Goal: Find specific page/section: Find specific page/section

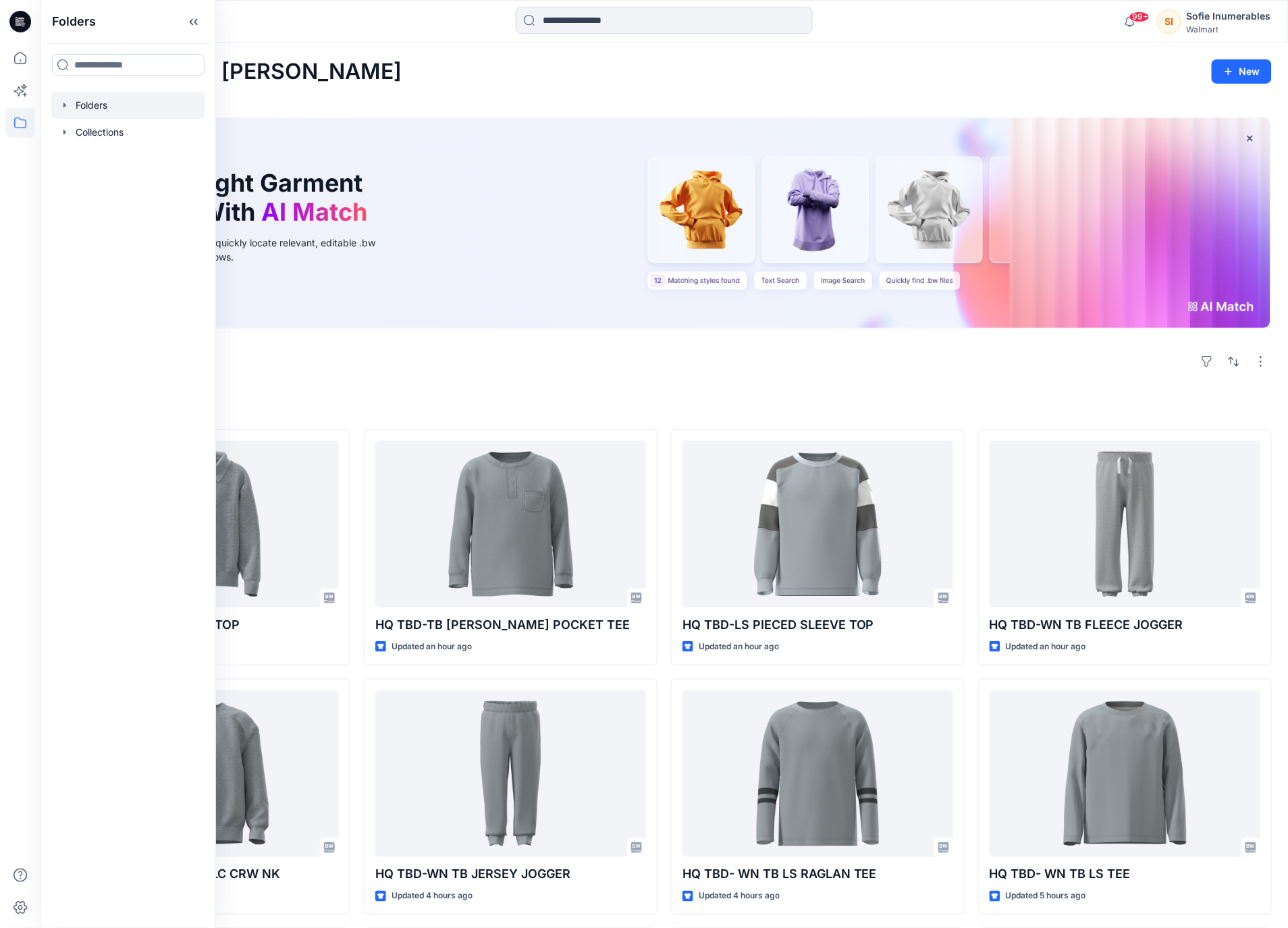
click at [67, 111] on icon "button" at bounding box center [65, 106] width 11 height 11
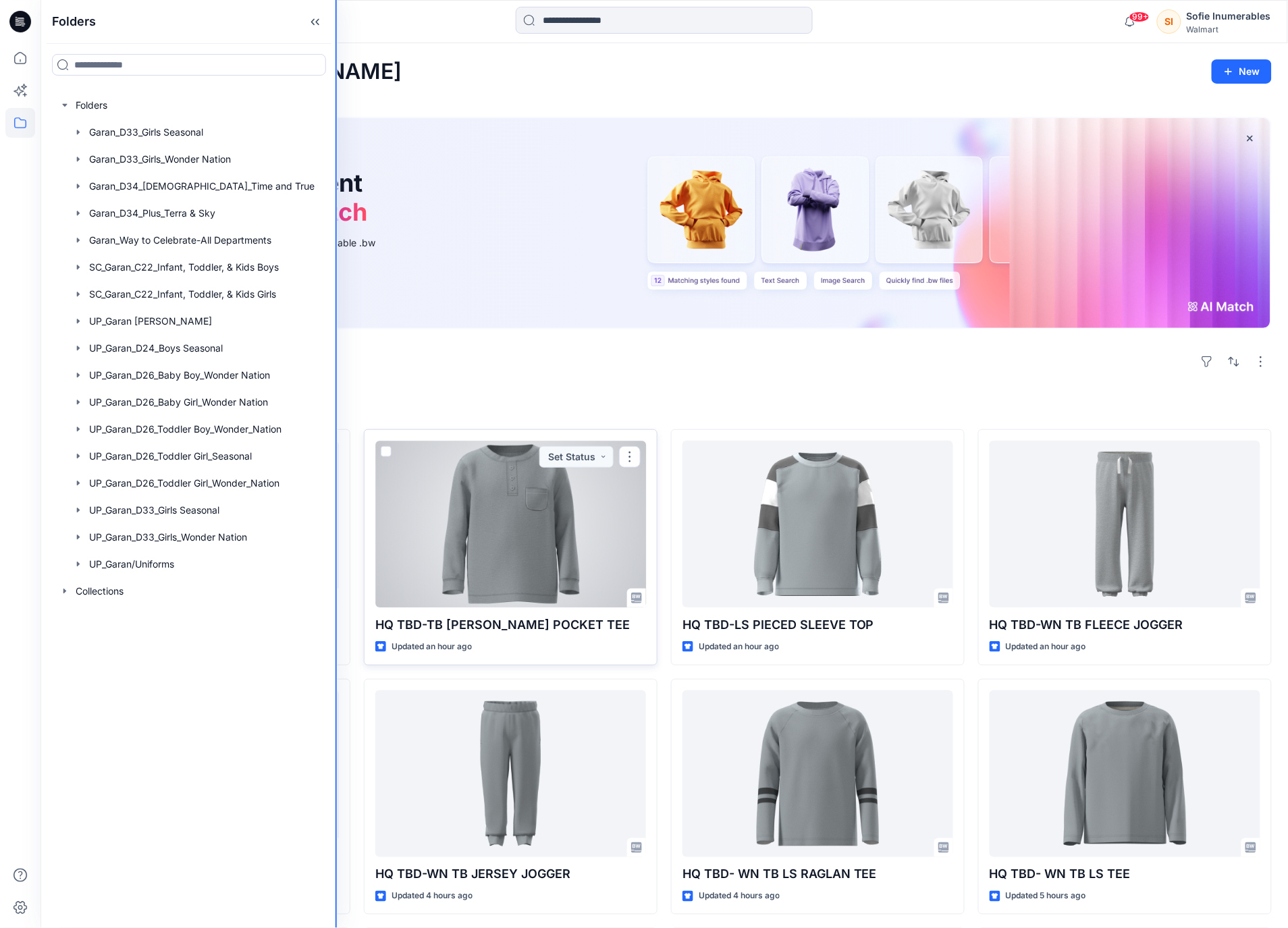
drag, startPoint x: 214, startPoint y: 614, endPoint x: 413, endPoint y: 595, distance: 199.9
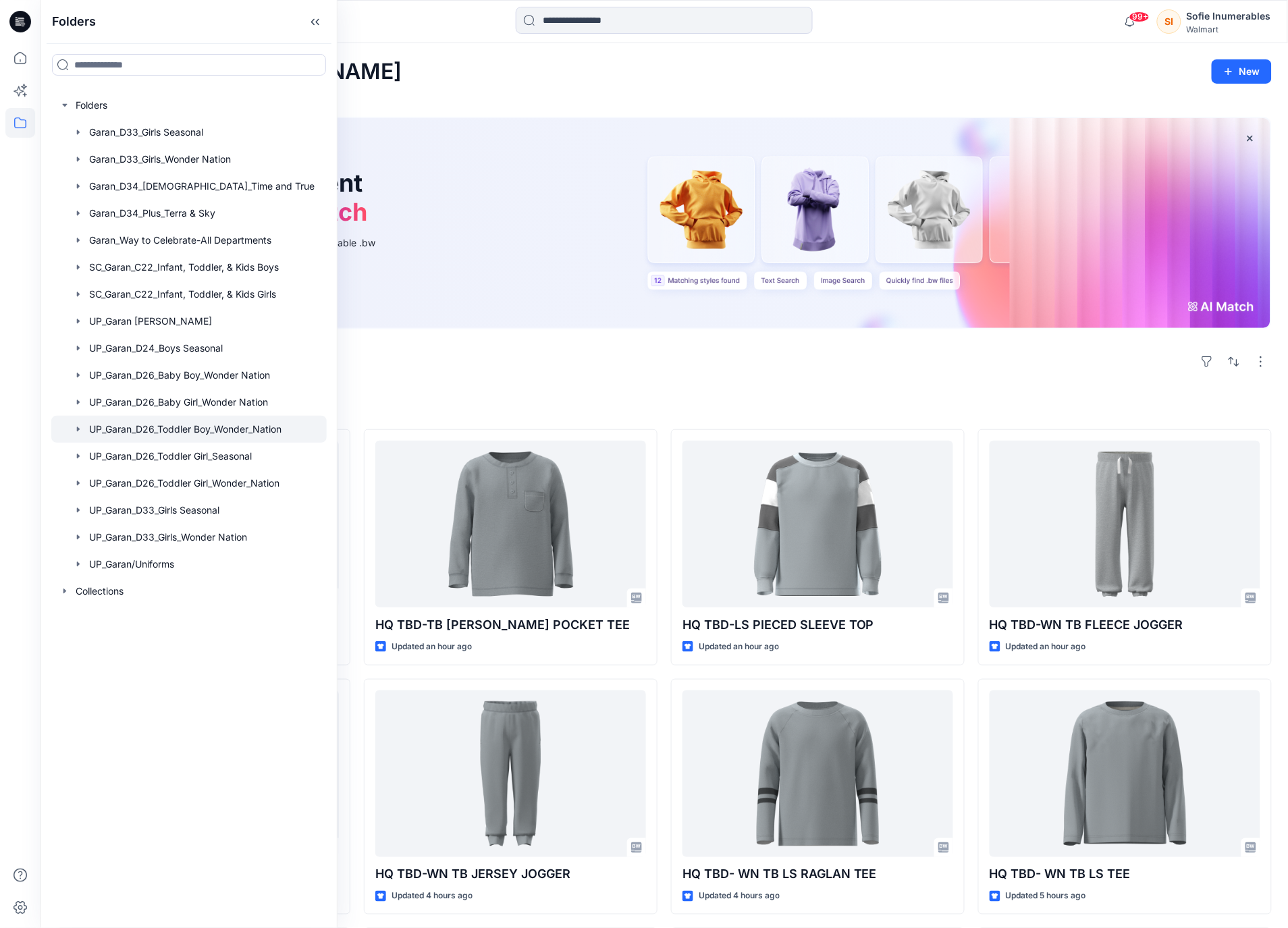
click at [84, 434] on icon "button" at bounding box center [79, 429] width 11 height 11
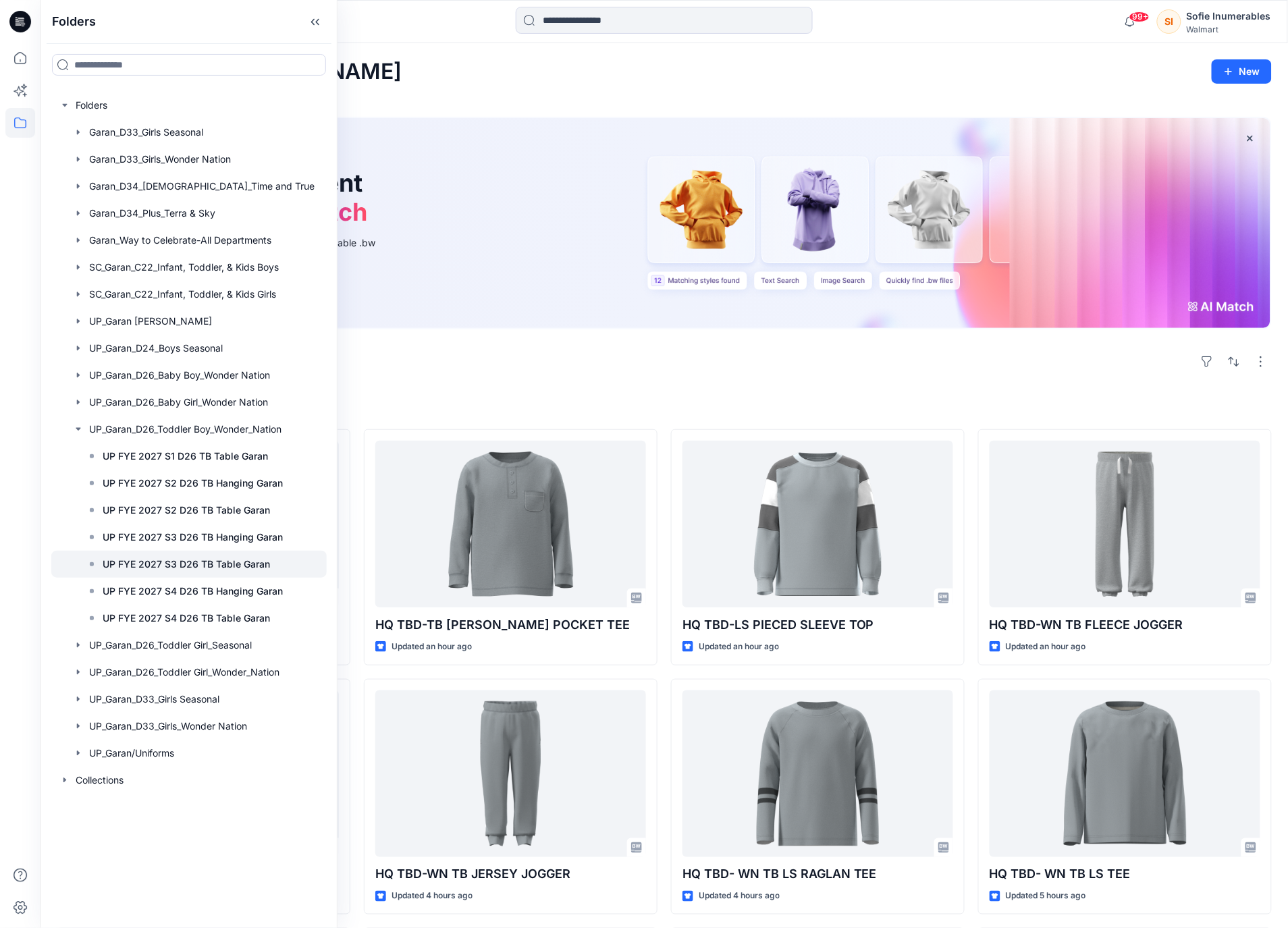
click at [191, 572] on p "UP FYE 2027 S3 D26 TB Table Garan" at bounding box center [186, 564] width 167 height 16
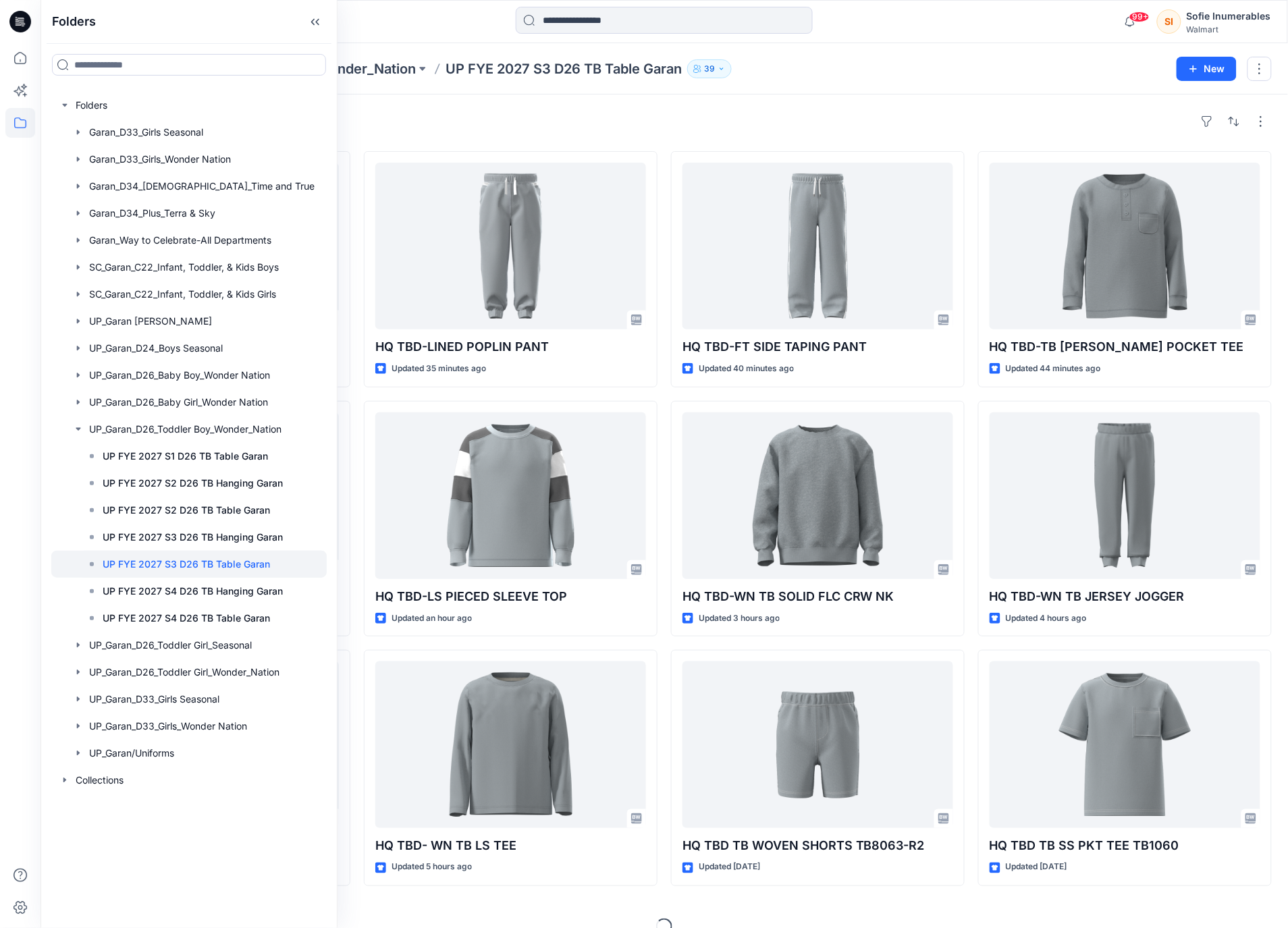
click at [632, 132] on div "Styles" at bounding box center [664, 122] width 1215 height 22
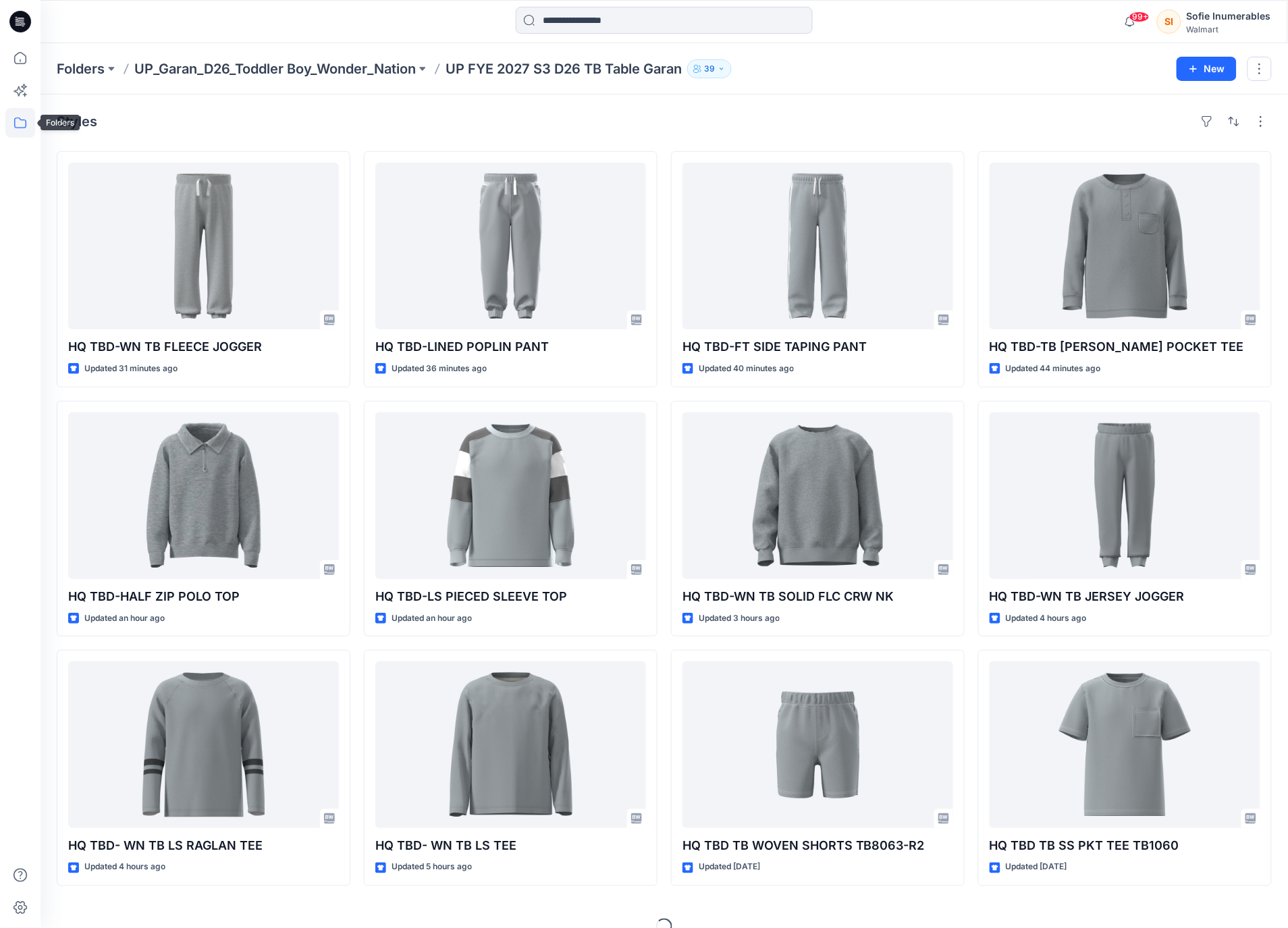
click at [22, 121] on icon at bounding box center [20, 122] width 30 height 30
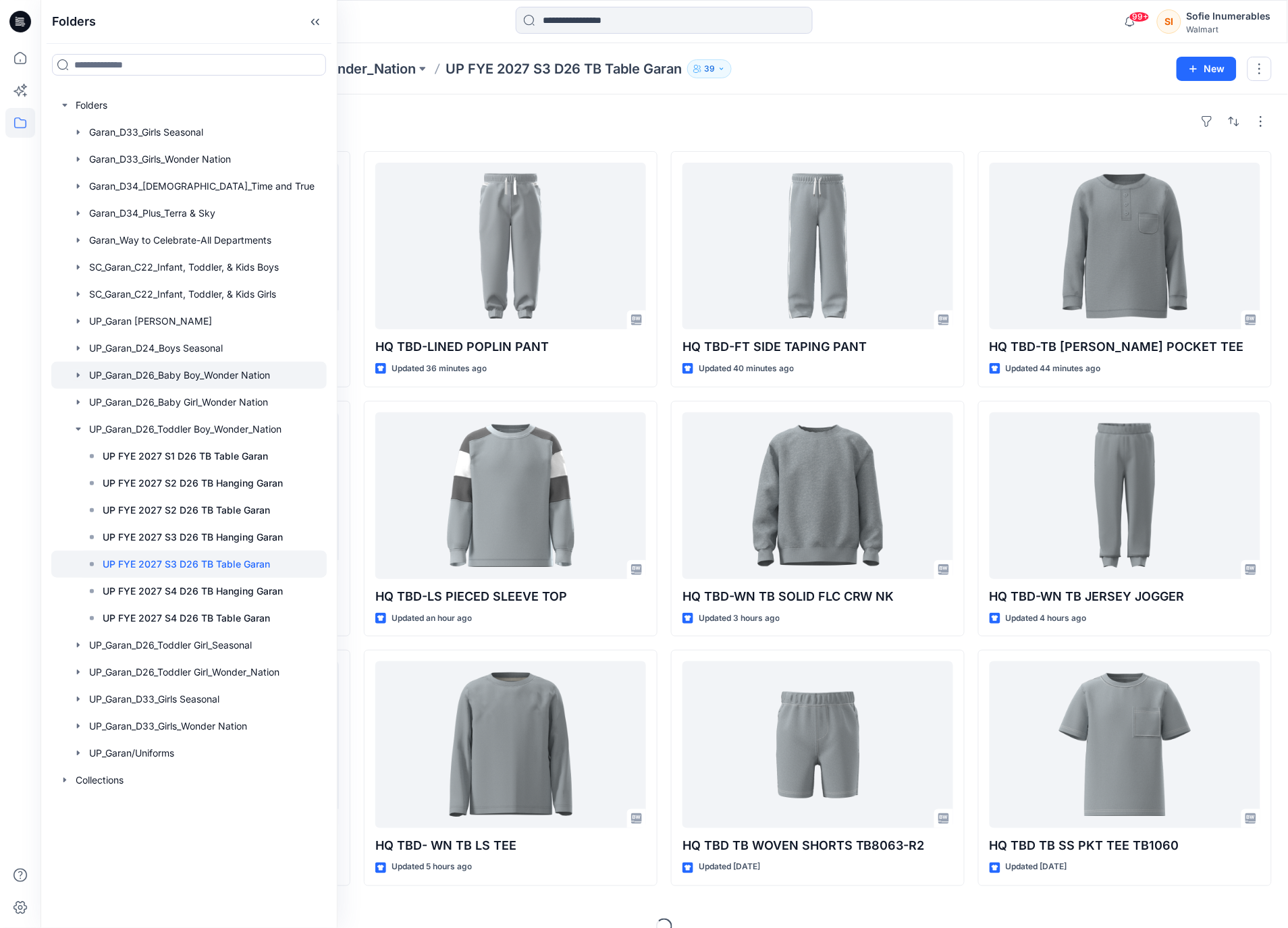
click at [84, 380] on icon "button" at bounding box center [79, 375] width 11 height 11
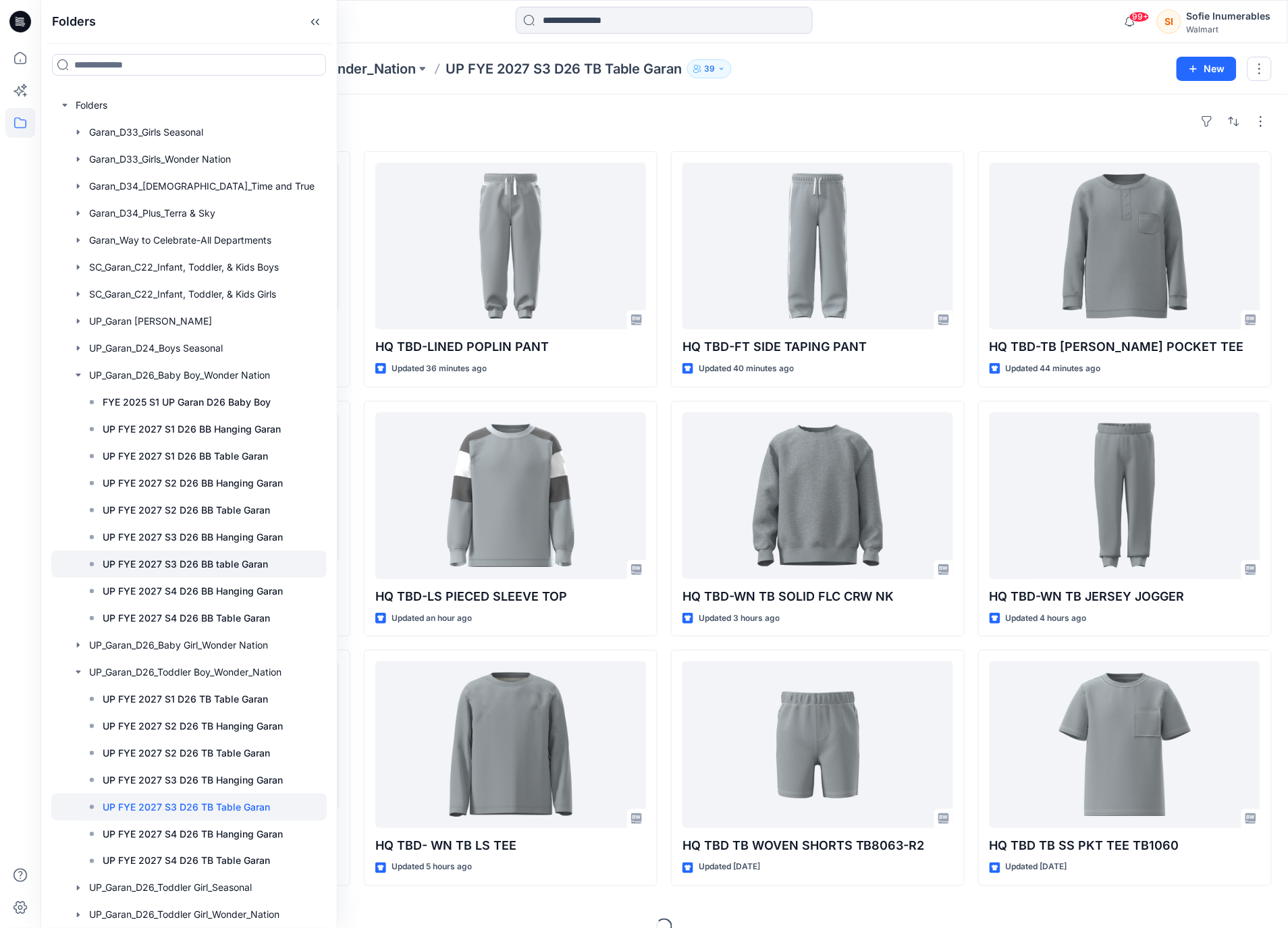
click at [200, 572] on p "UP FYE 2027 S3 D26 BB table Garan" at bounding box center [185, 564] width 166 height 16
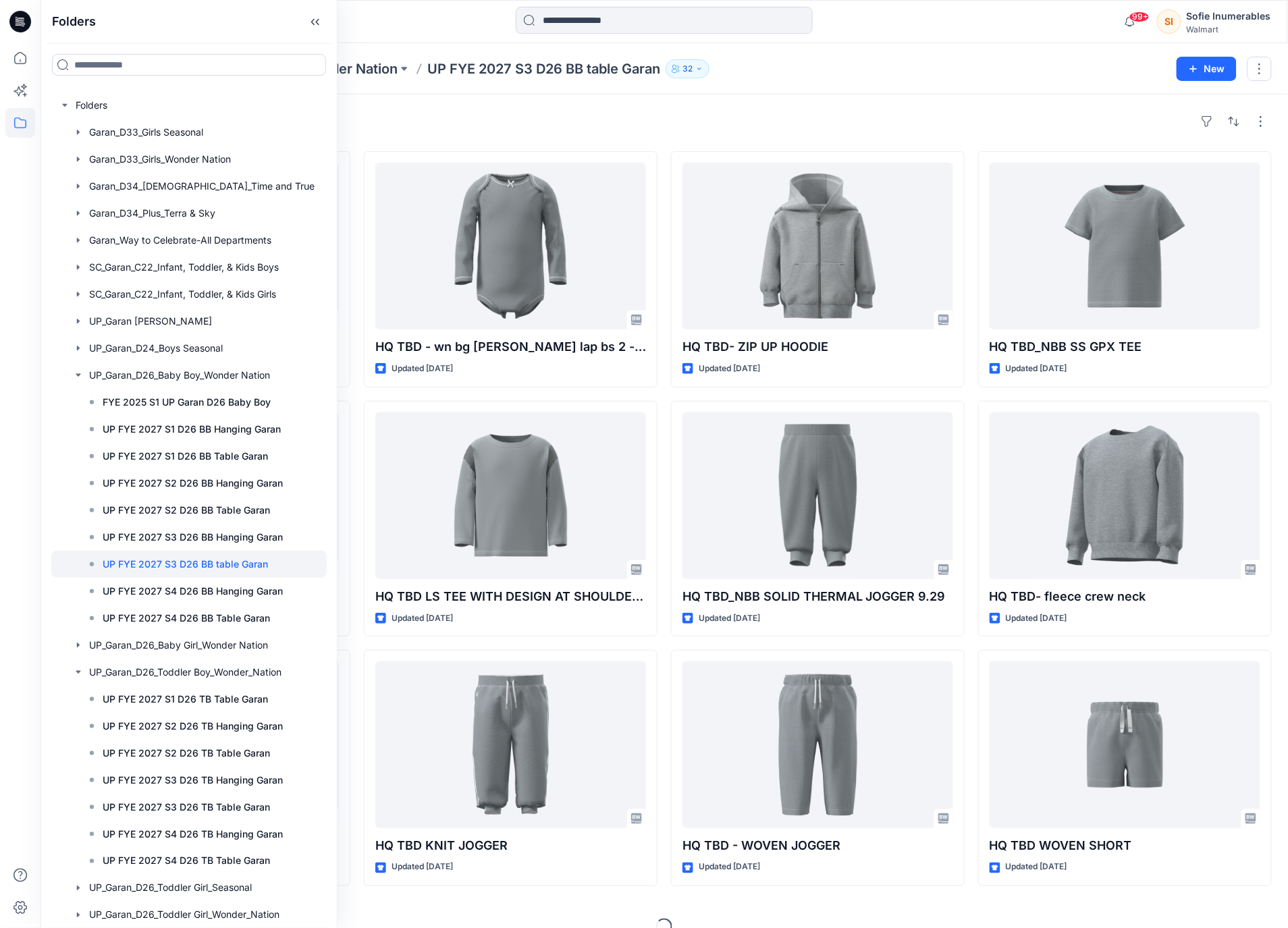
click at [891, 79] on div "Folders UP_Garan_D26_Baby Boy_Wonder Nation UP FYE 2027 S3 D26 BB table Garan 3…" at bounding box center [664, 69] width 1247 height 52
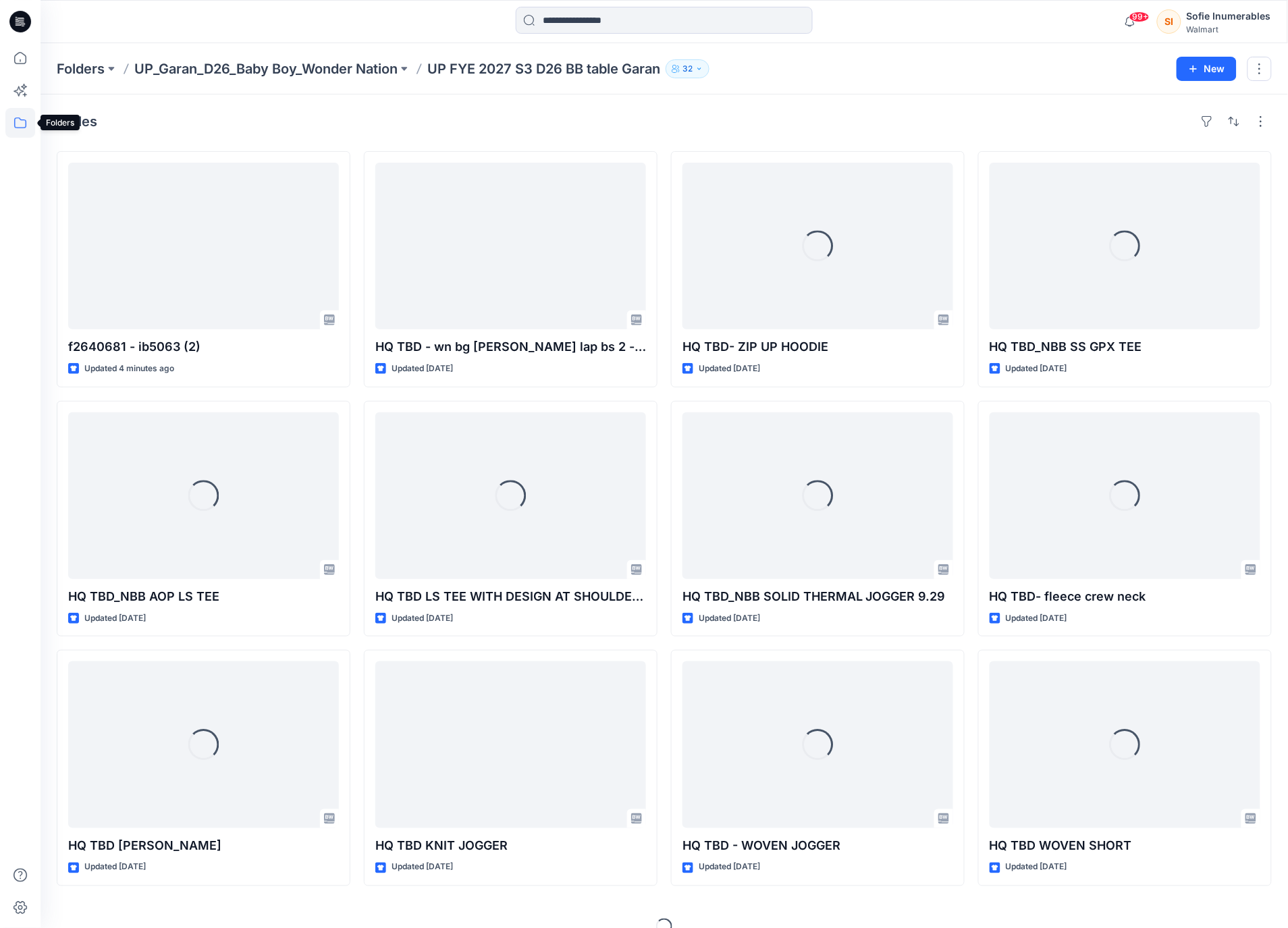
click at [19, 122] on icon at bounding box center [20, 122] width 30 height 30
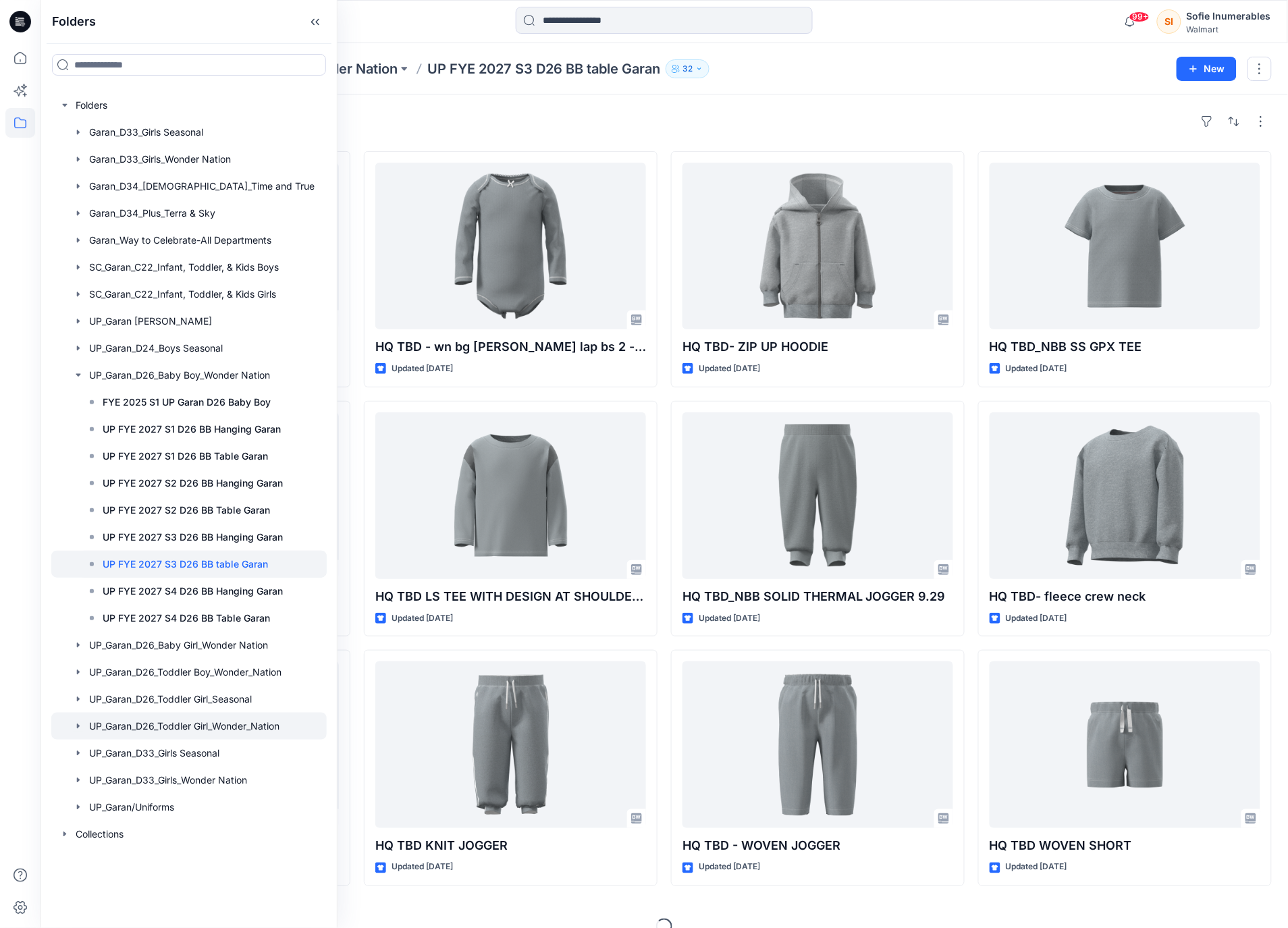
click at [84, 732] on icon "button" at bounding box center [79, 726] width 11 height 11
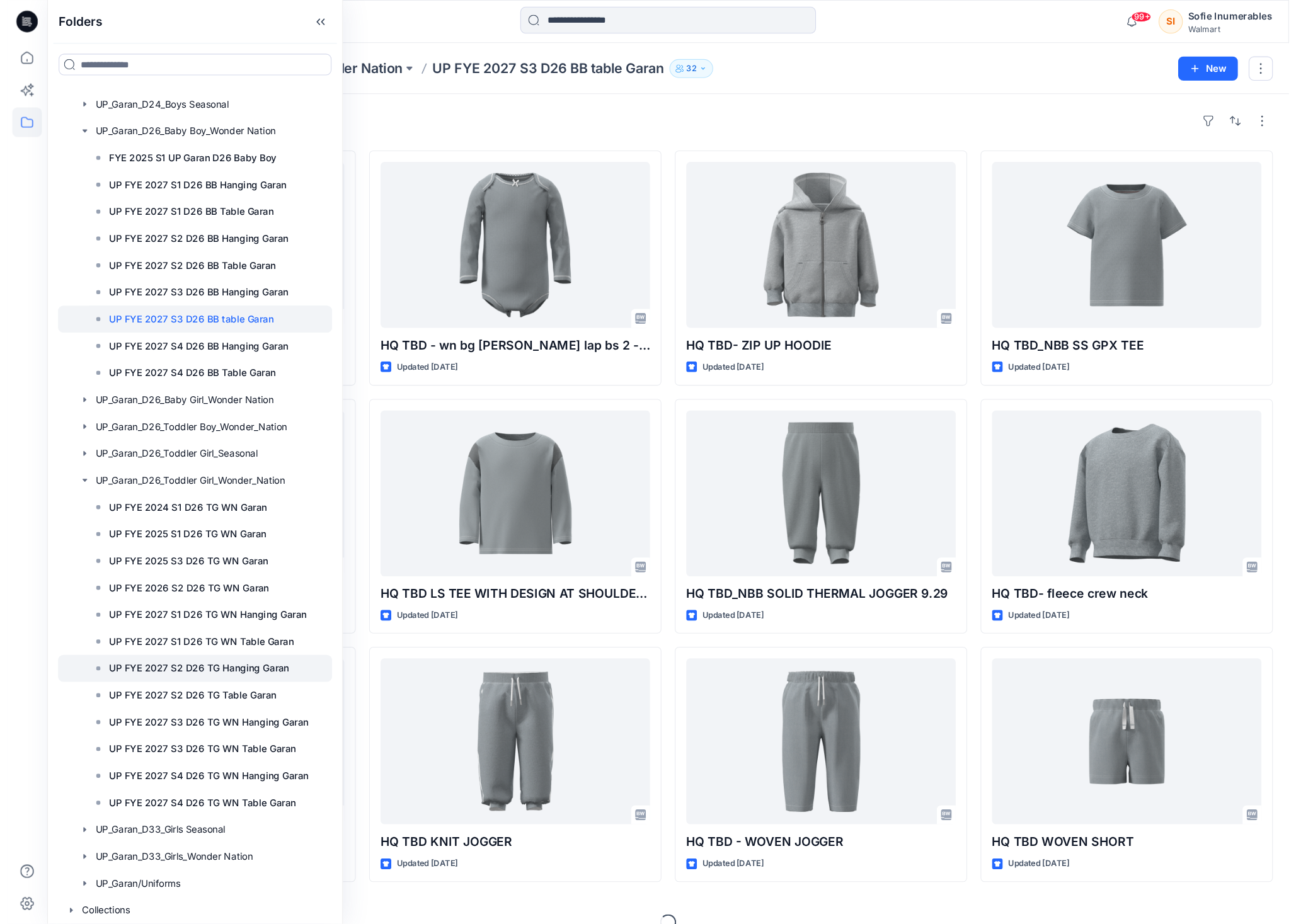
scroll to position [337, 0]
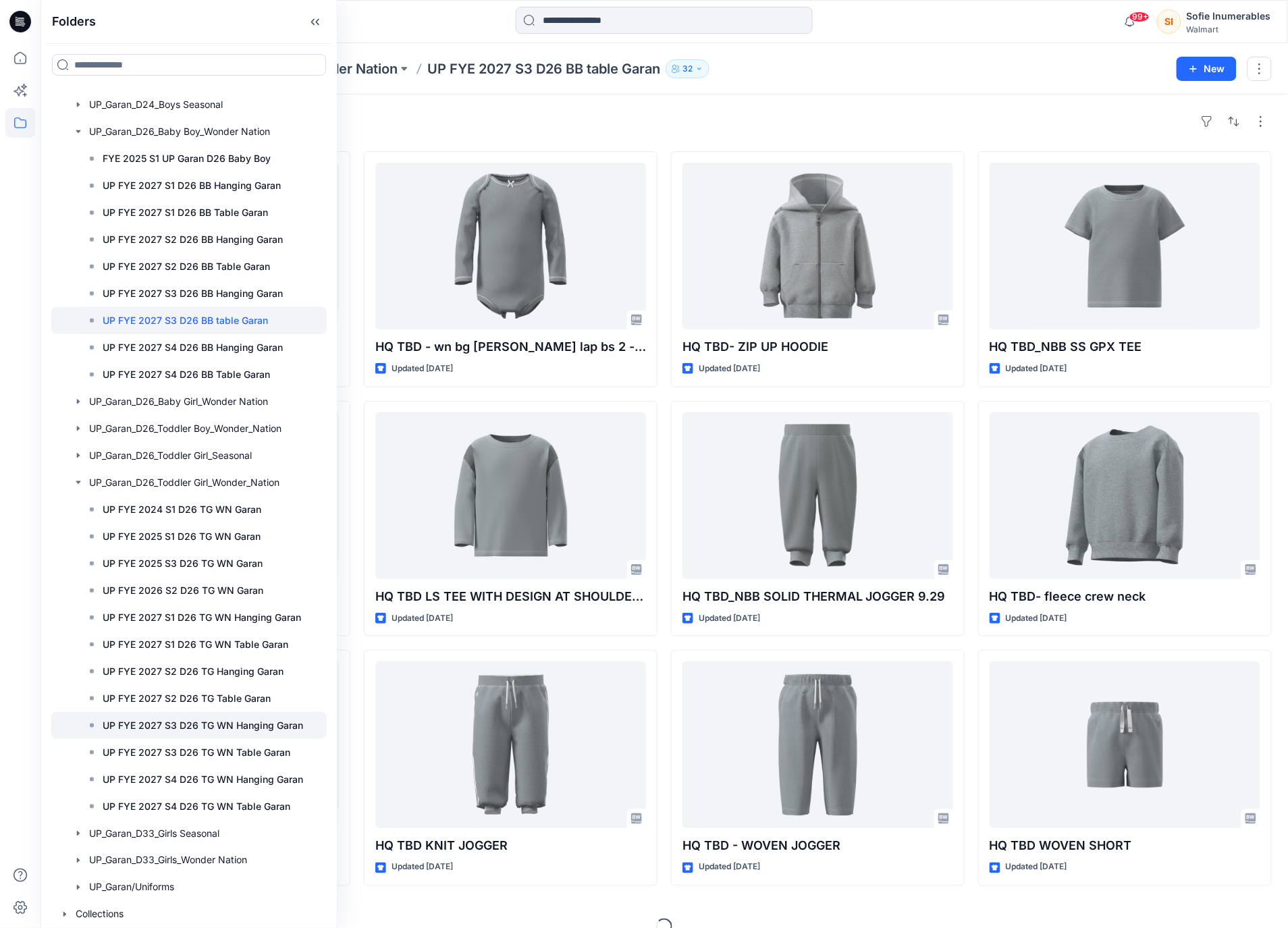
click at [232, 717] on p "UP FYE 2027 S3 D26 TG WN Hanging Garan" at bounding box center [203, 725] width 200 height 16
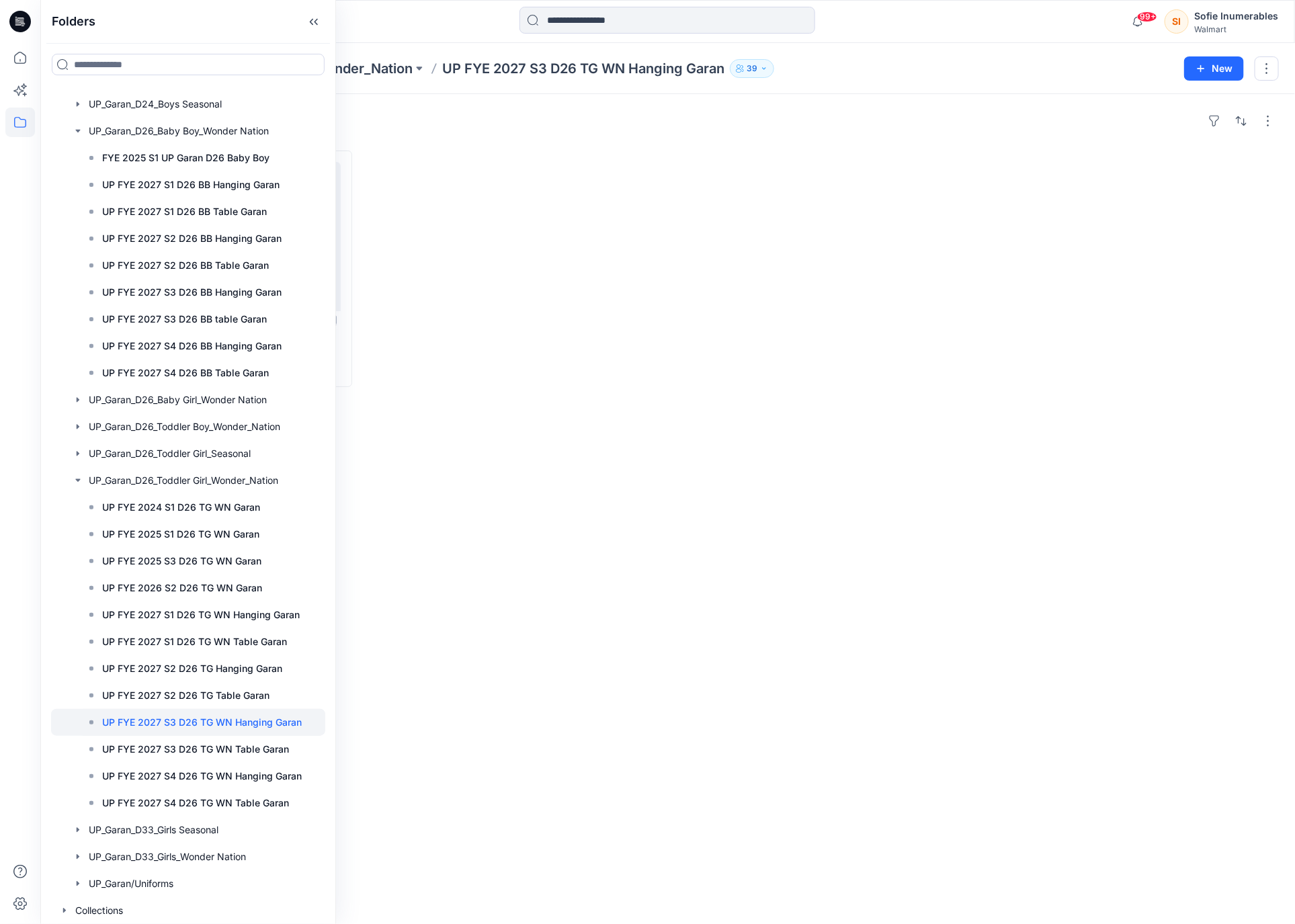
click at [462, 45] on div "Folders UP_Garan_D26_Toddler Girl_Wonder_Nation UP FYE 2027 S3 D26 TG WN Hangin…" at bounding box center [668, 68] width 1254 height 51
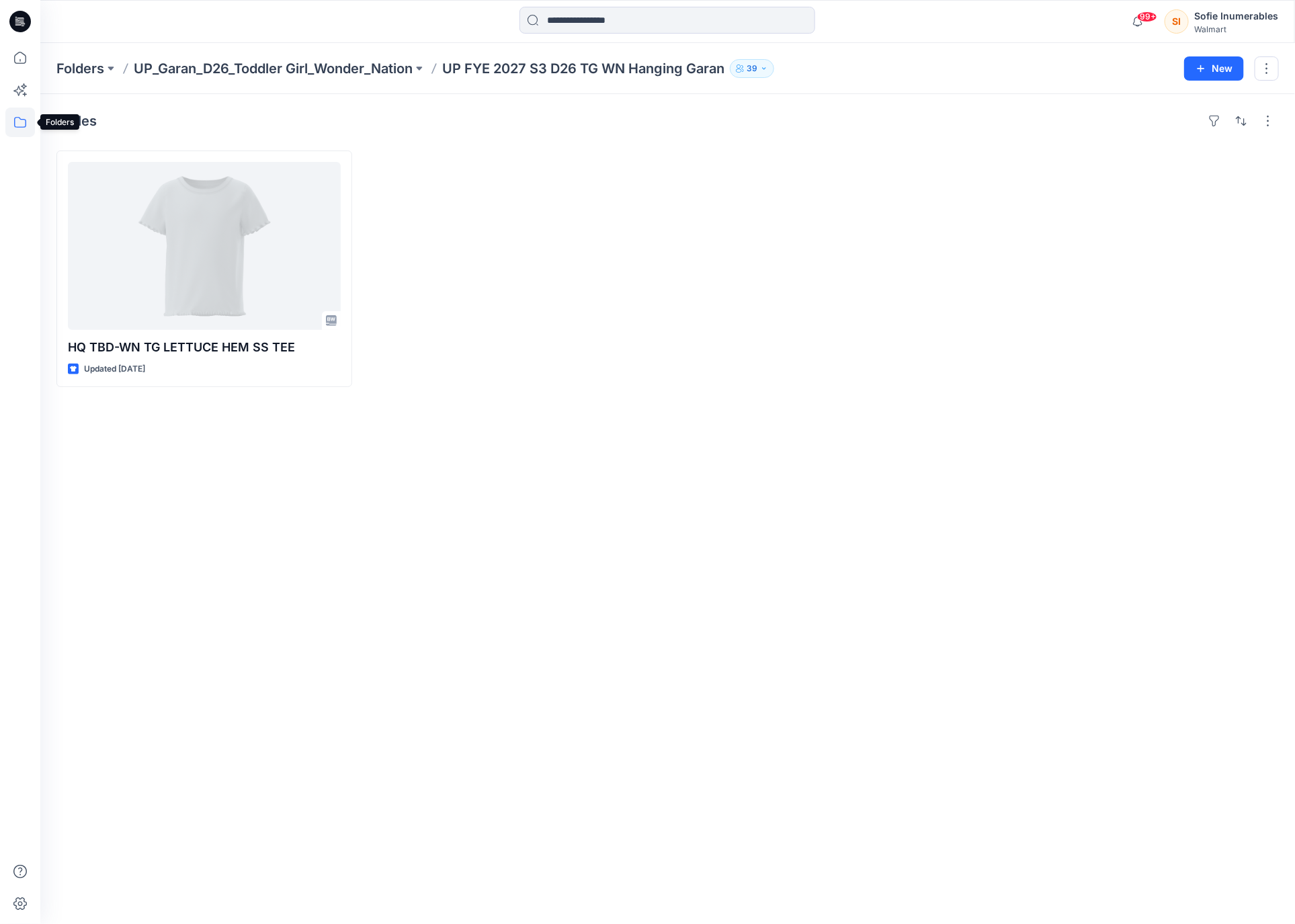
click at [27, 123] on icon at bounding box center [20, 122] width 30 height 30
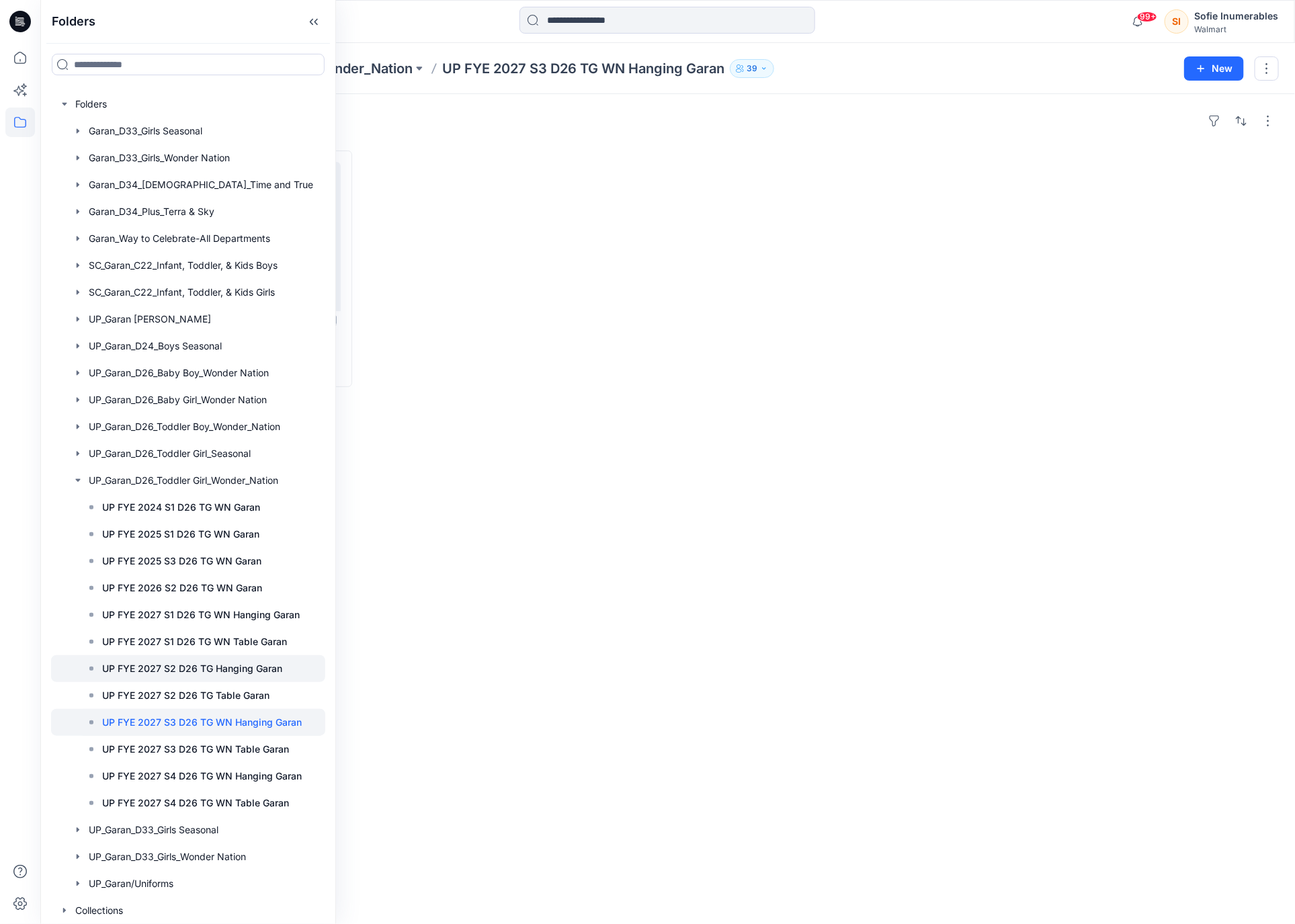
scroll to position [93, 0]
click at [77, 467] on div at bounding box center [189, 480] width 274 height 27
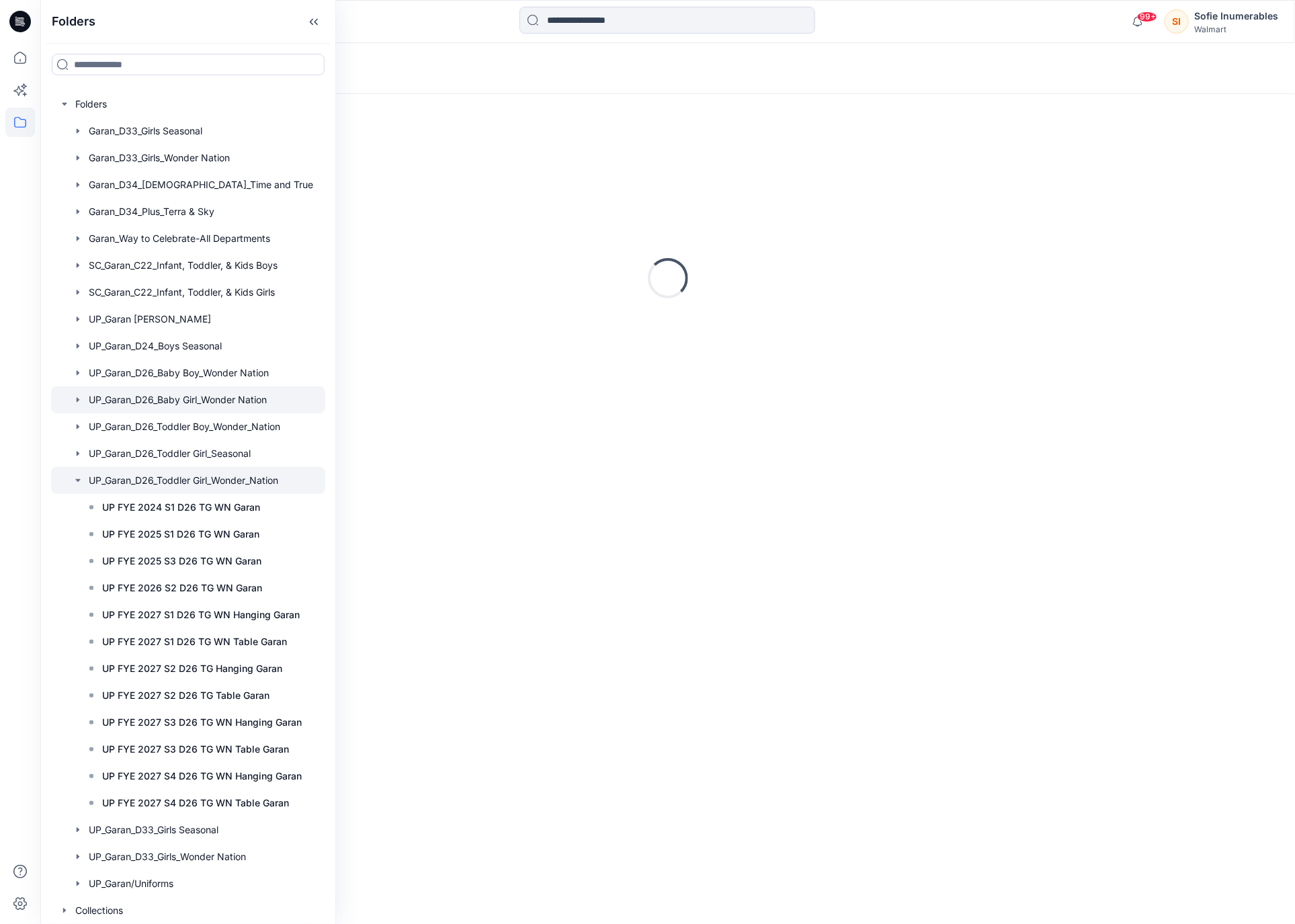
click at [79, 397] on icon "button" at bounding box center [78, 400] width 3 height 5
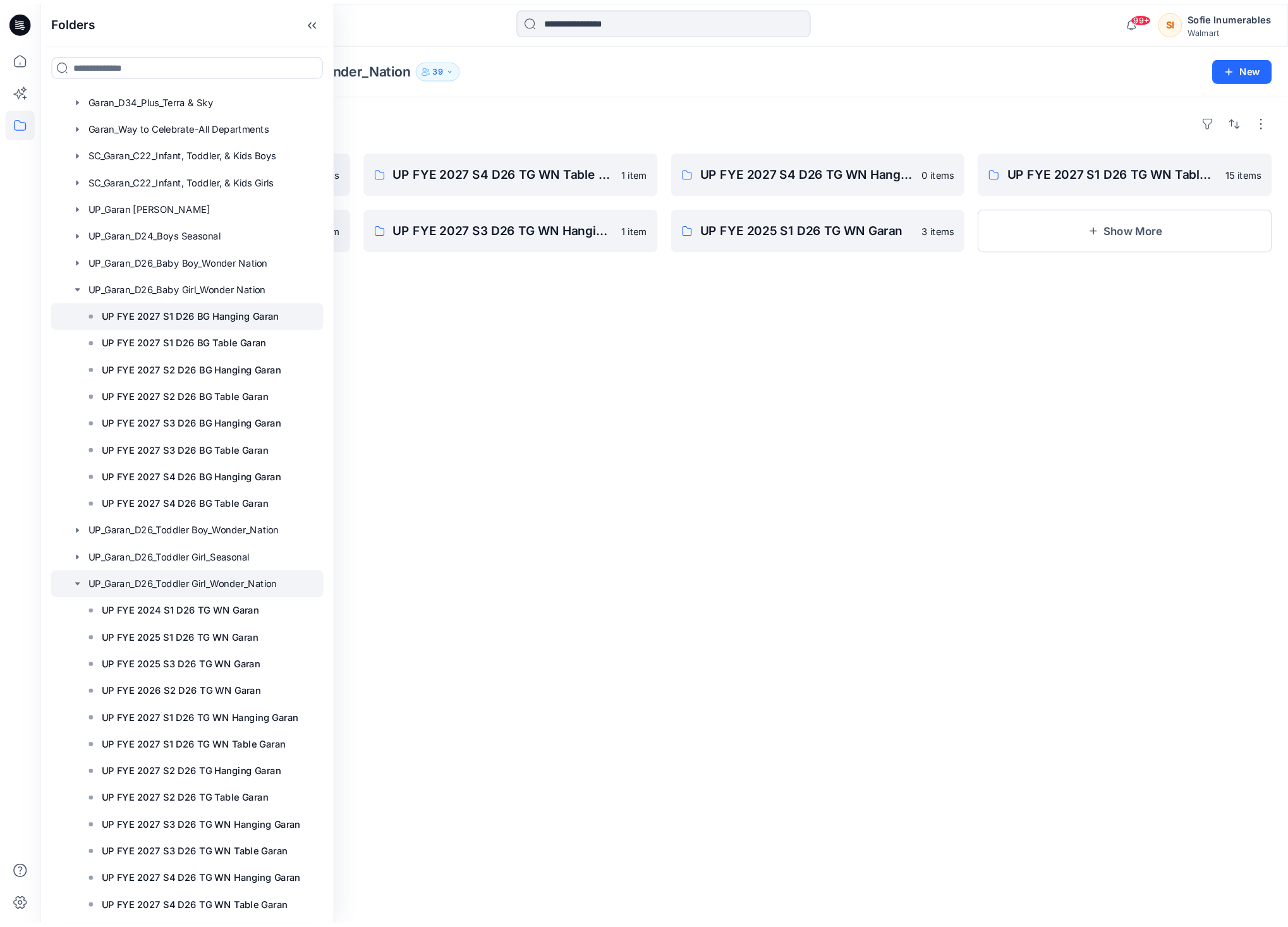
scroll to position [115, 0]
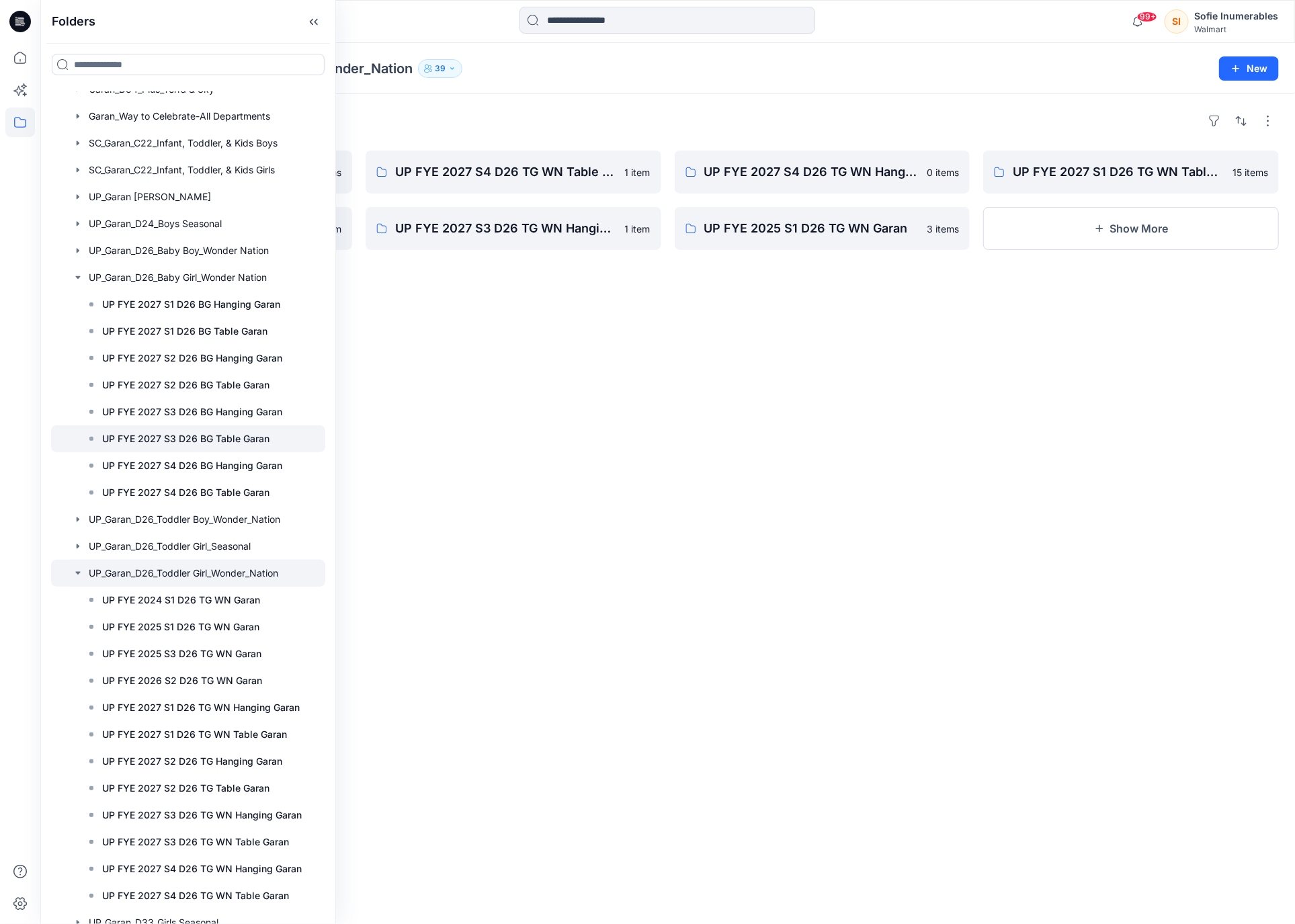
click at [127, 452] on div at bounding box center [189, 439] width 274 height 27
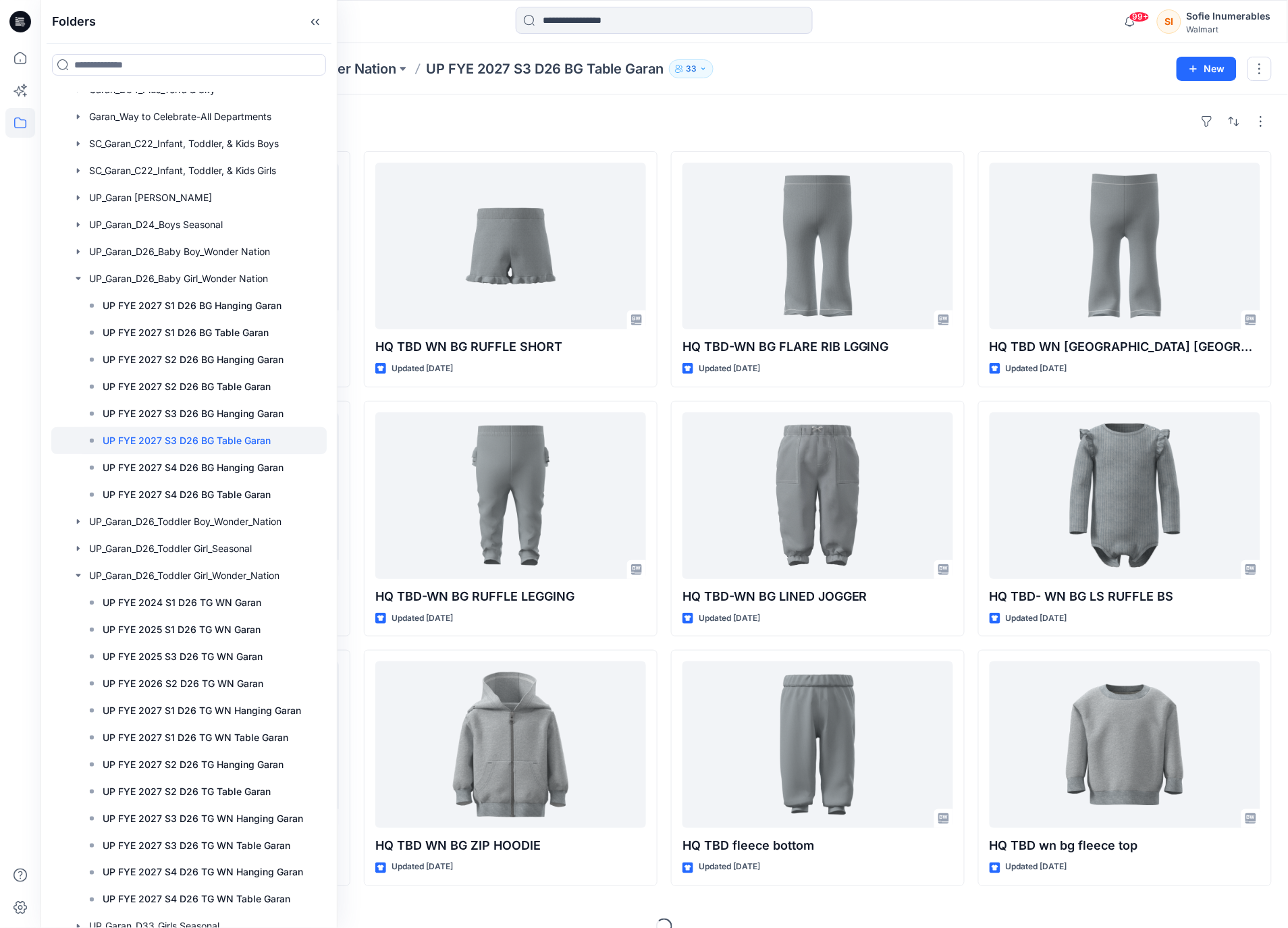
click at [669, 132] on div "Styles" at bounding box center [664, 122] width 1215 height 22
